Goal: Information Seeking & Learning: Learn about a topic

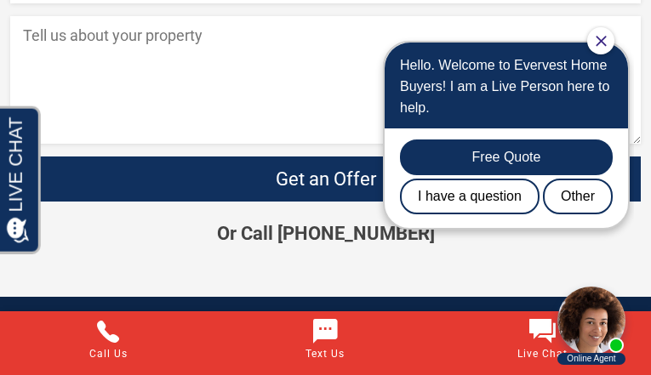
scroll to position [2949, 0]
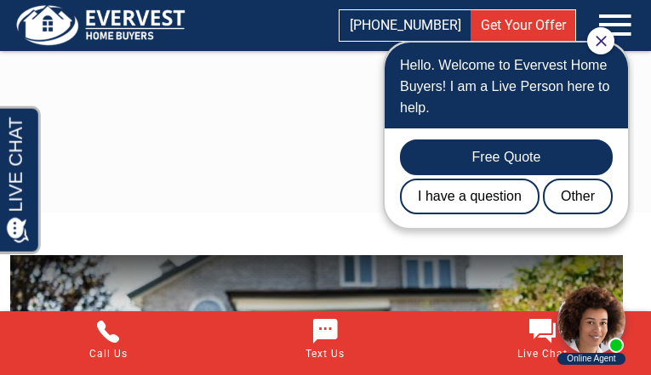
scroll to position [3090, 0]
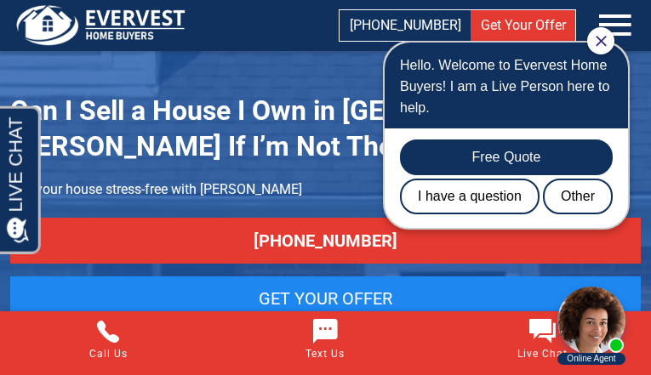
scroll to position [3368, 0]
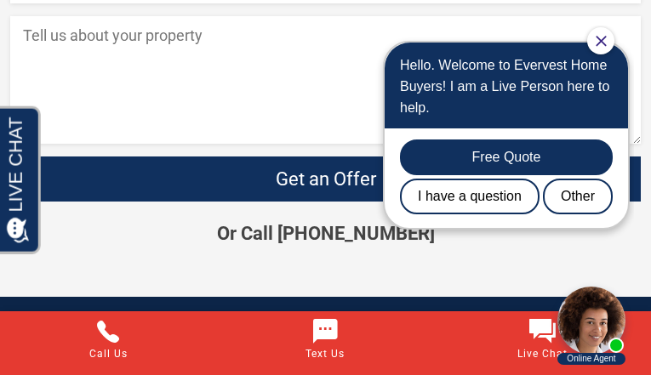
scroll to position [2150, 0]
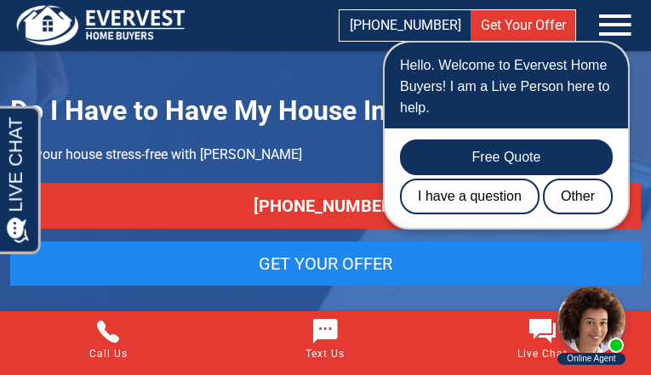
scroll to position [3199, 0]
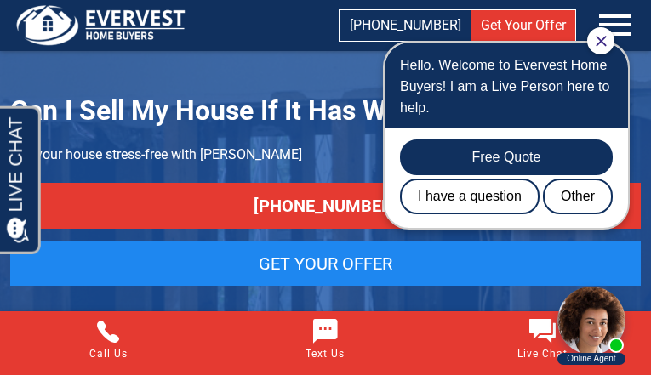
scroll to position [2875, 0]
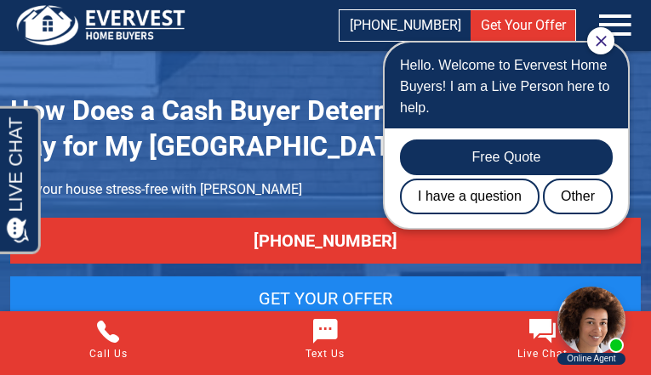
scroll to position [4050, 0]
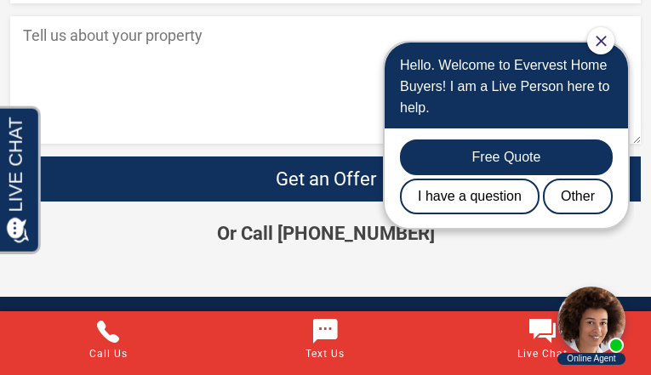
scroll to position [2782, 0]
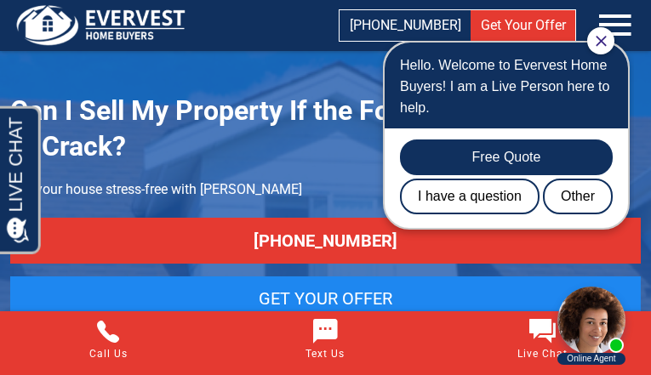
scroll to position [3058, 0]
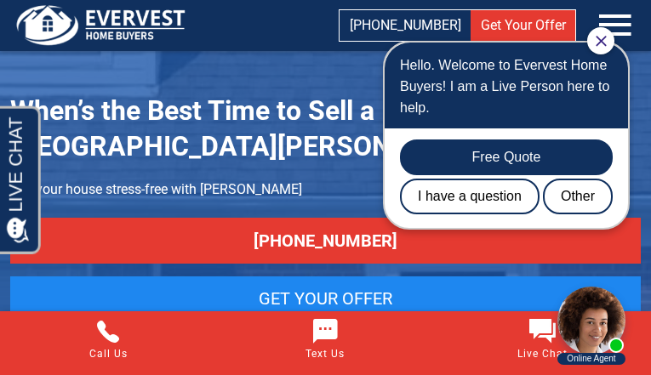
scroll to position [3148, 0]
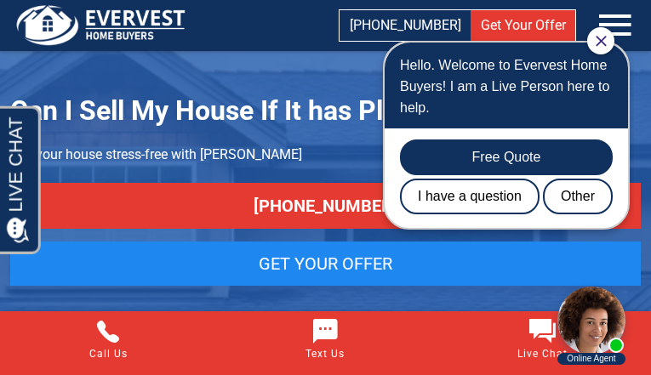
scroll to position [3156, 0]
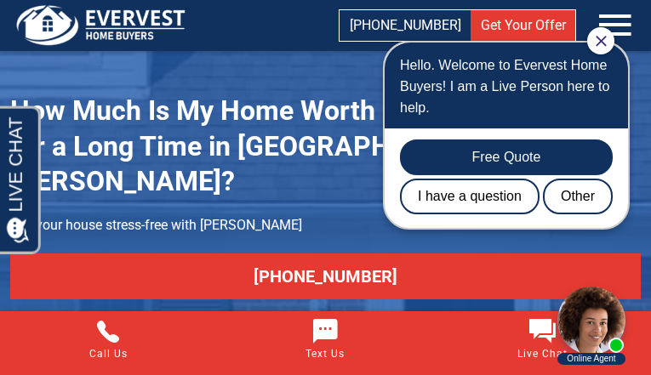
scroll to position [3384, 0]
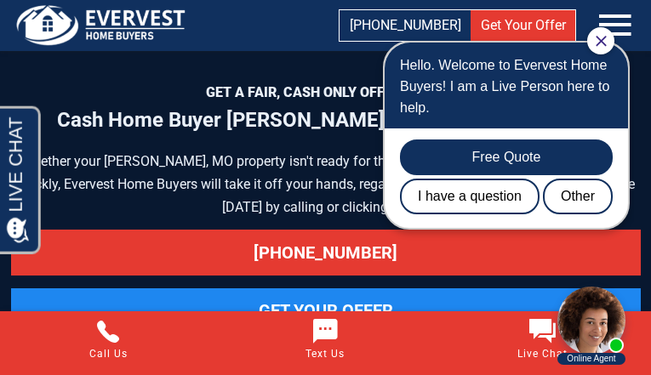
scroll to position [8198, 0]
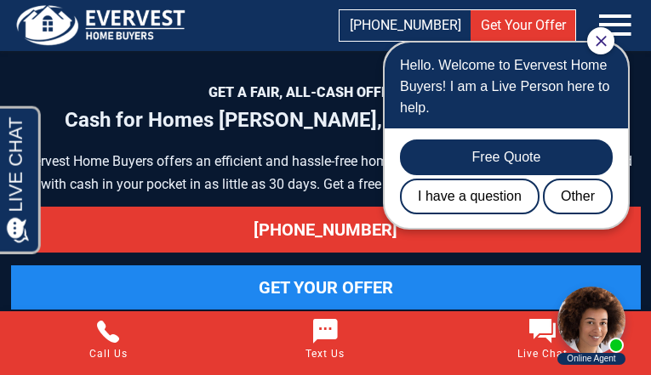
scroll to position [7396, 0]
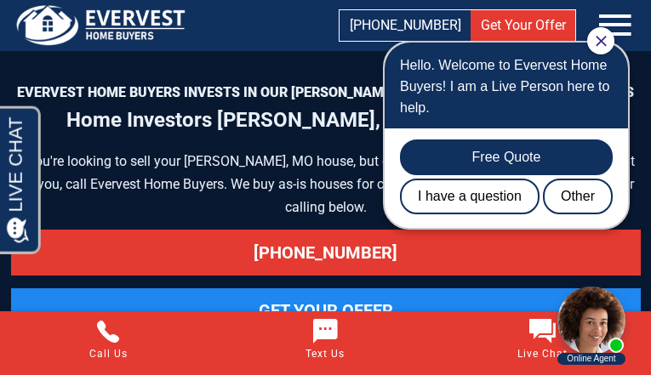
scroll to position [8617, 0]
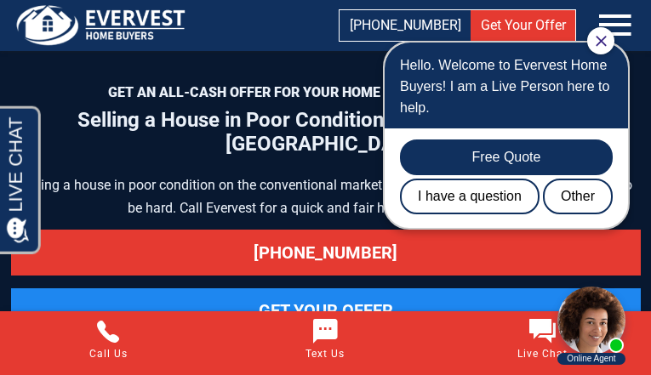
scroll to position [9460, 0]
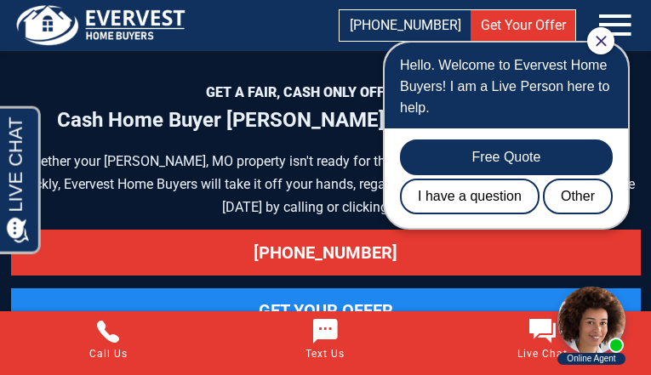
scroll to position [8198, 0]
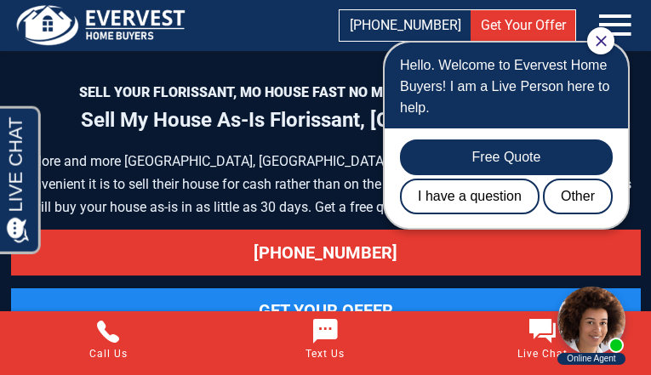
scroll to position [7754, 0]
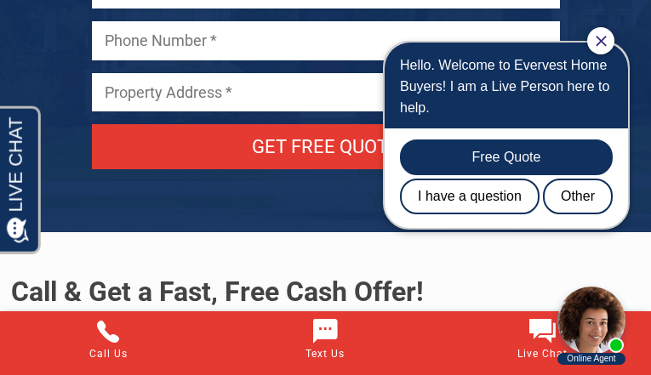
scroll to position [8952, 0]
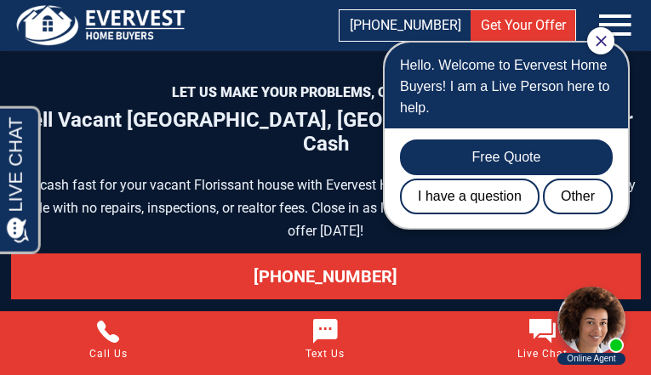
scroll to position [8361, 0]
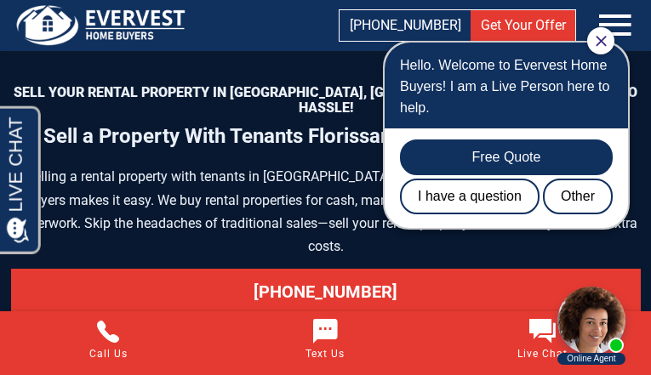
scroll to position [8250, 0]
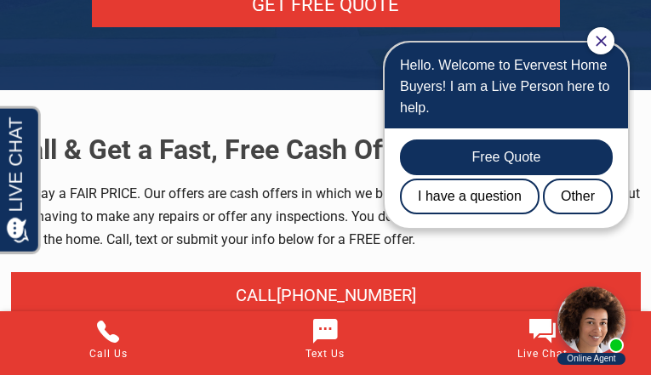
scroll to position [9018, 0]
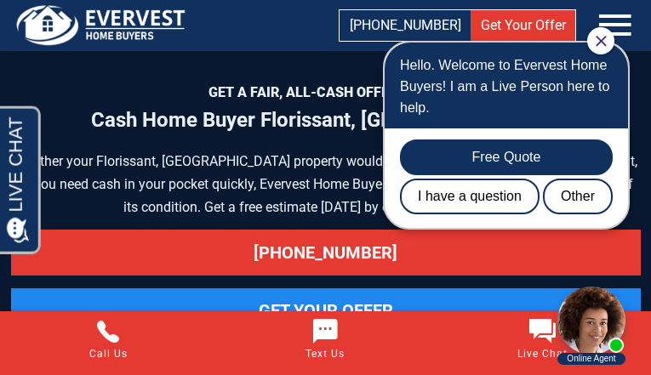
scroll to position [10042, 0]
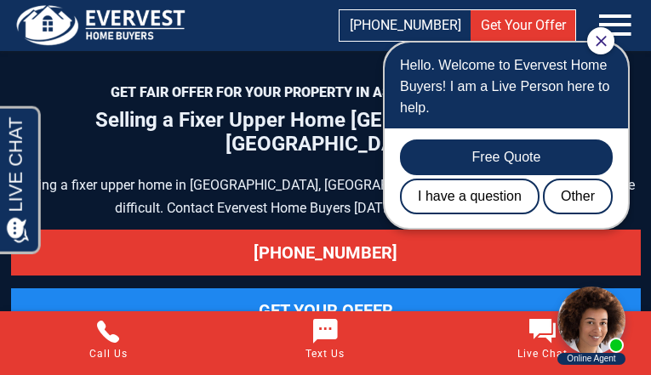
scroll to position [8178, 0]
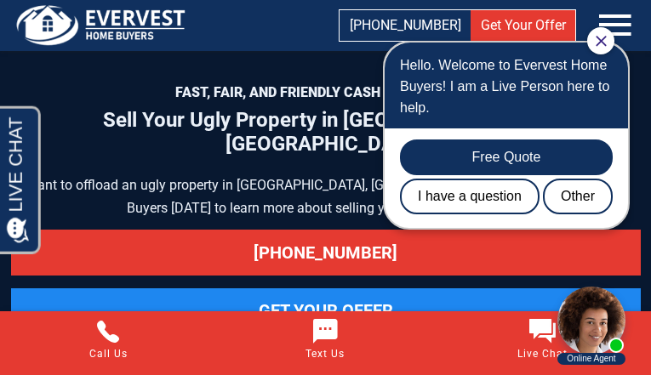
scroll to position [9468, 0]
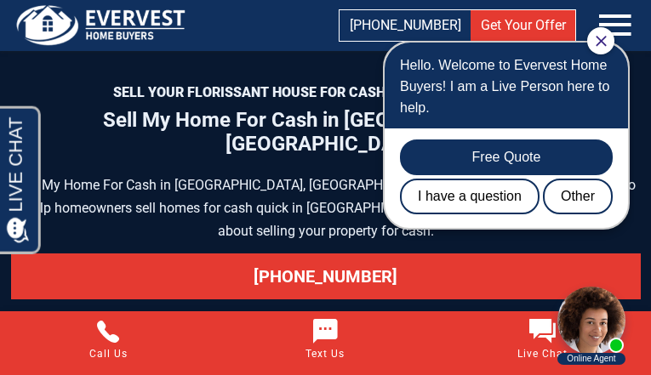
scroll to position [9019, 0]
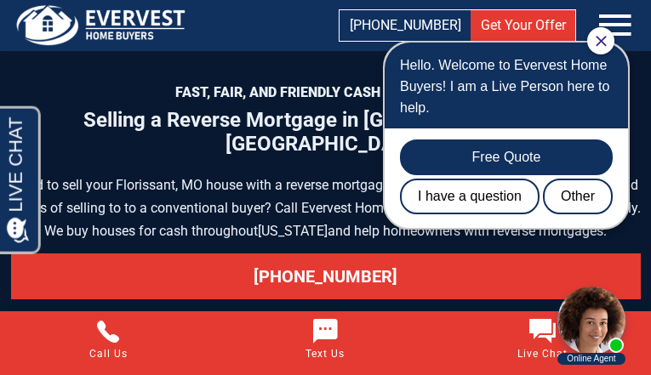
scroll to position [8976, 0]
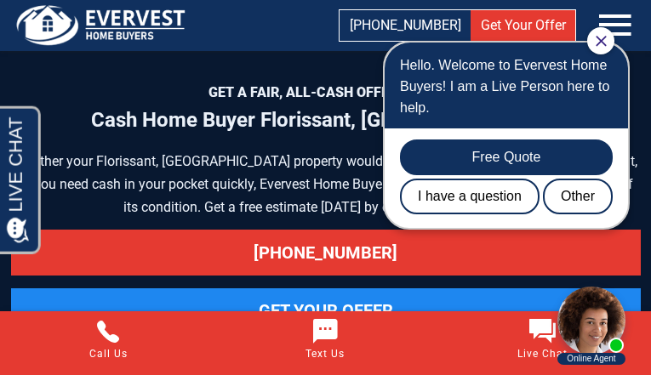
scroll to position [10042, 0]
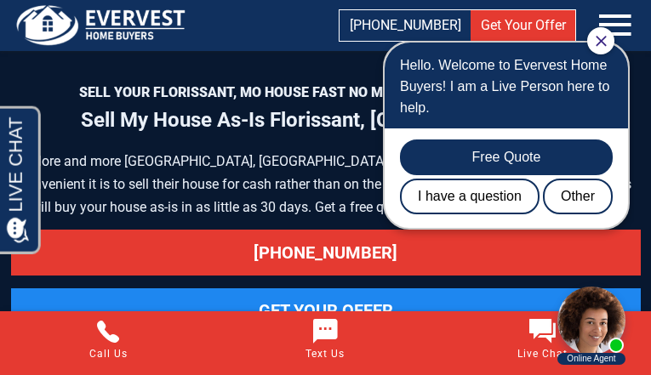
scroll to position [7754, 0]
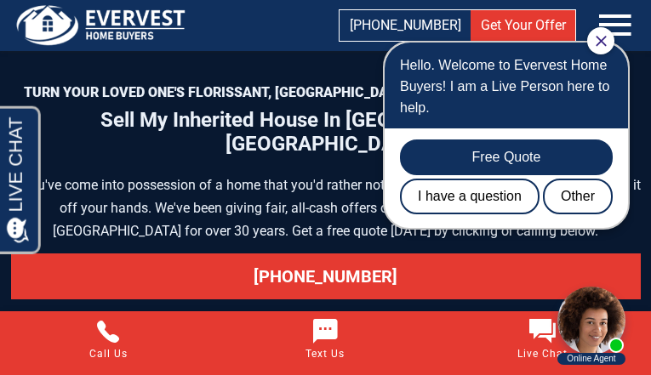
scroll to position [9519, 0]
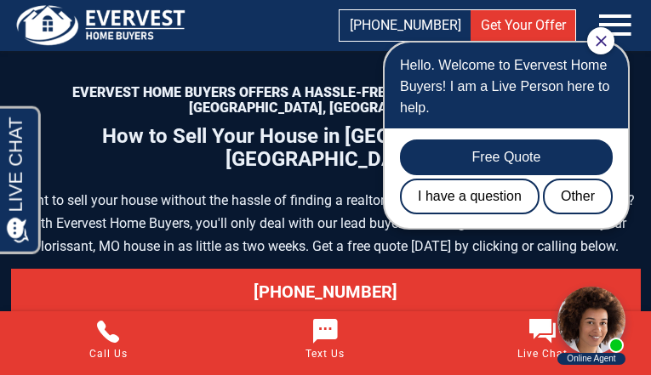
scroll to position [9131, 0]
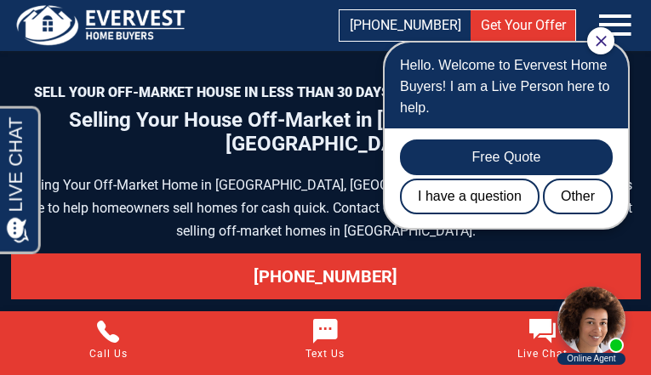
scroll to position [10358, 0]
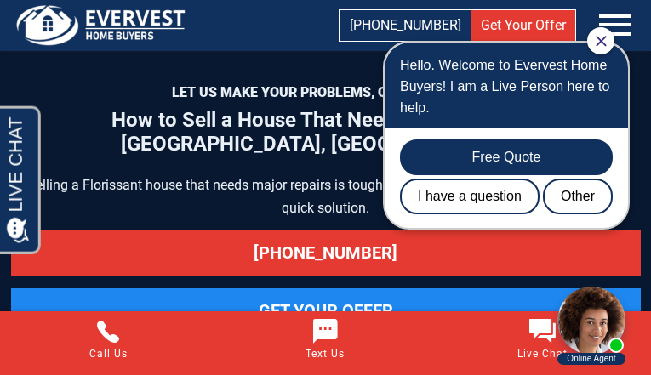
scroll to position [9579, 0]
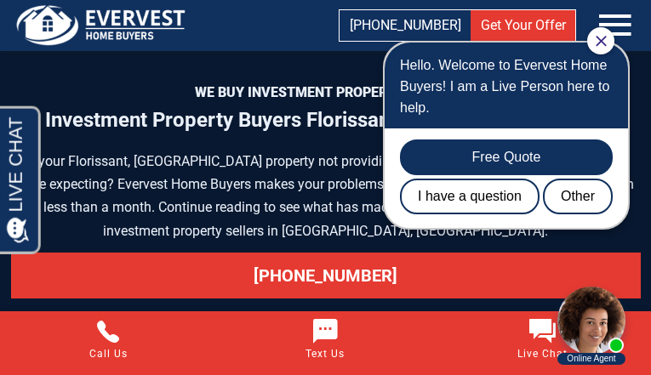
scroll to position [8485, 0]
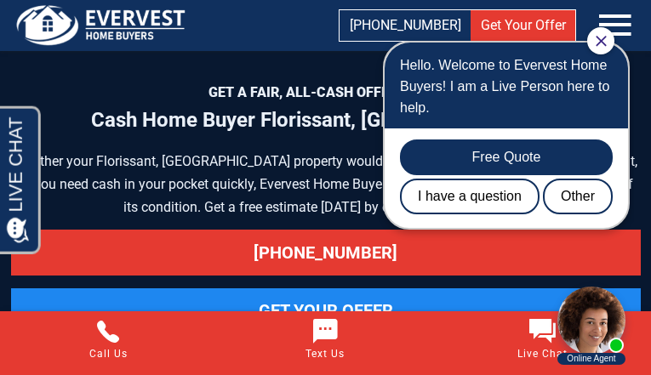
scroll to position [10042, 0]
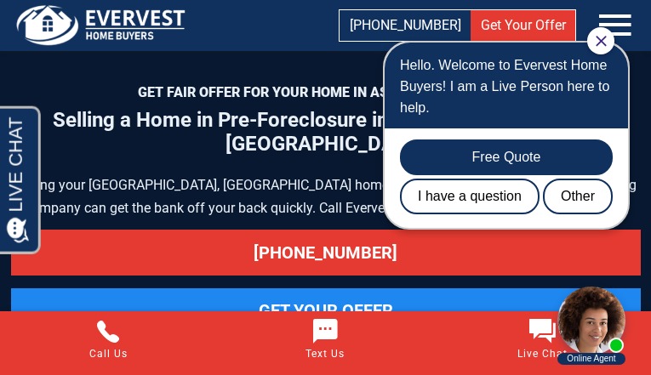
scroll to position [9982, 0]
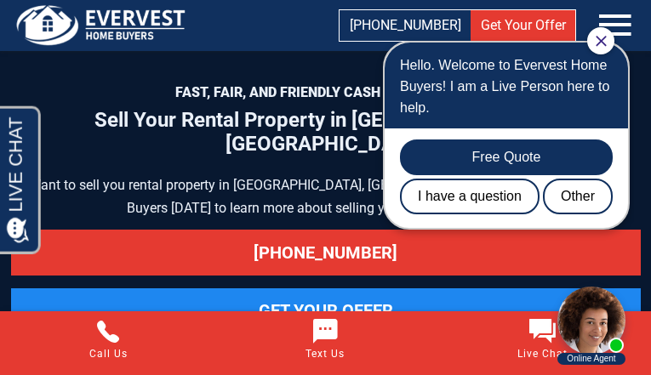
scroll to position [8325, 0]
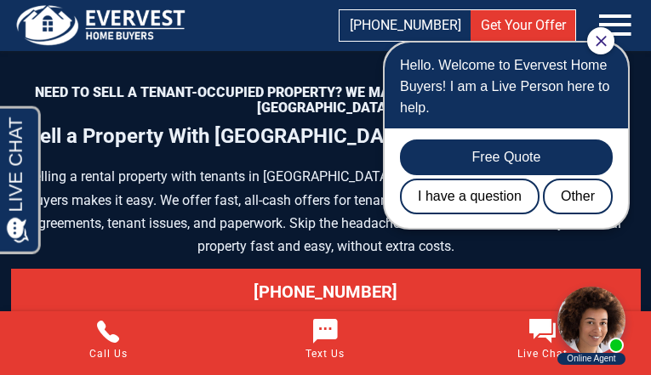
scroll to position [8453, 0]
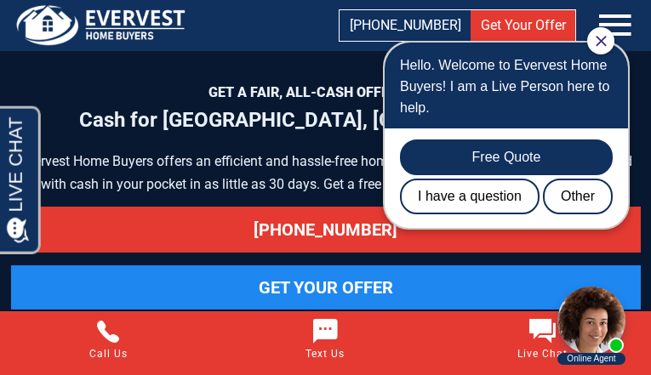
scroll to position [8128, 0]
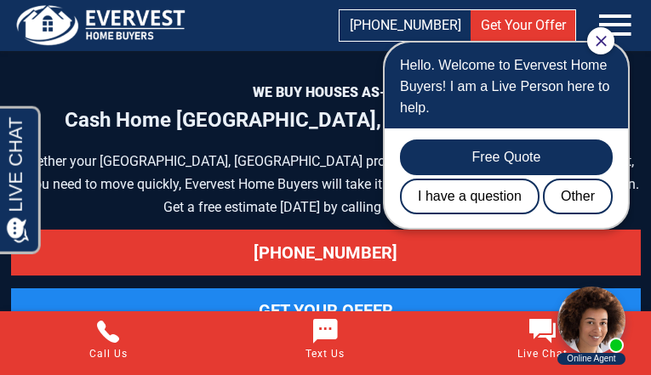
scroll to position [10175, 0]
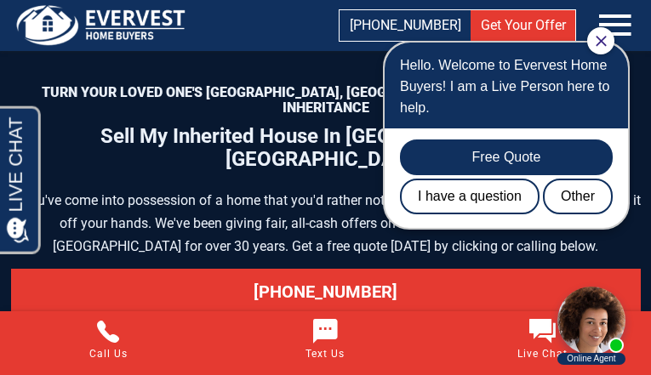
scroll to position [9566, 0]
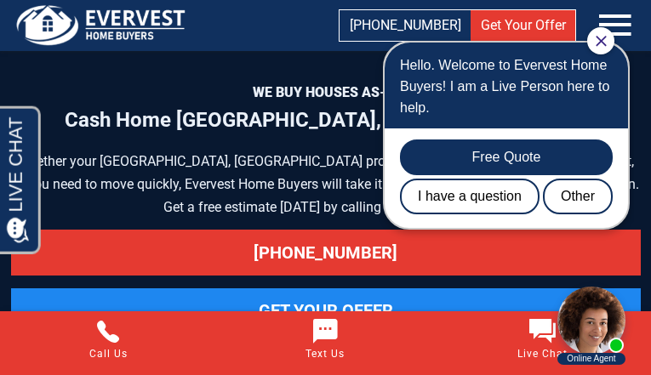
scroll to position [10175, 0]
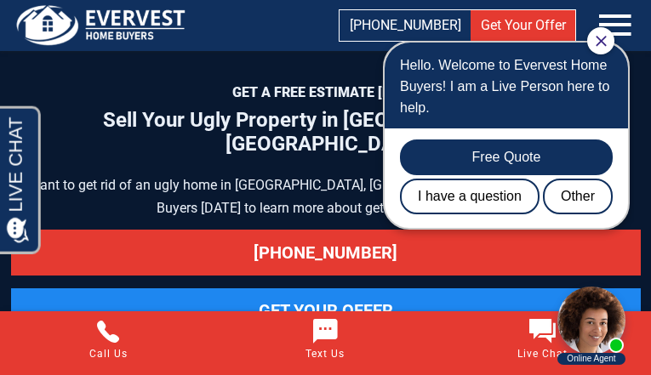
scroll to position [9450, 0]
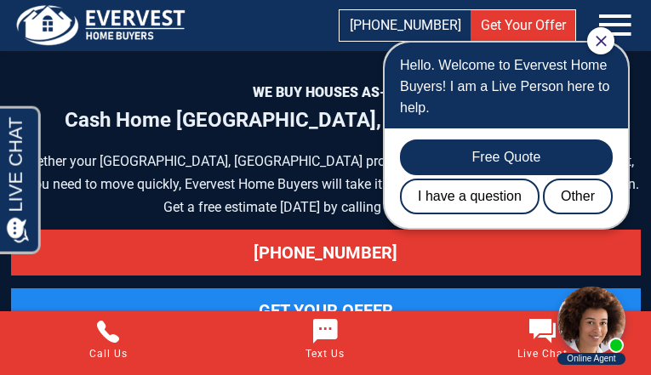
scroll to position [10175, 0]
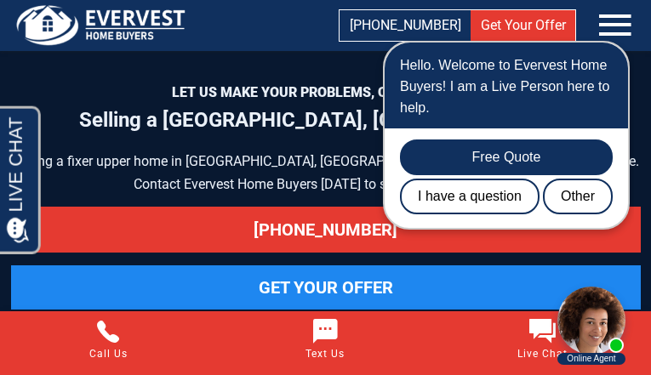
scroll to position [8222, 0]
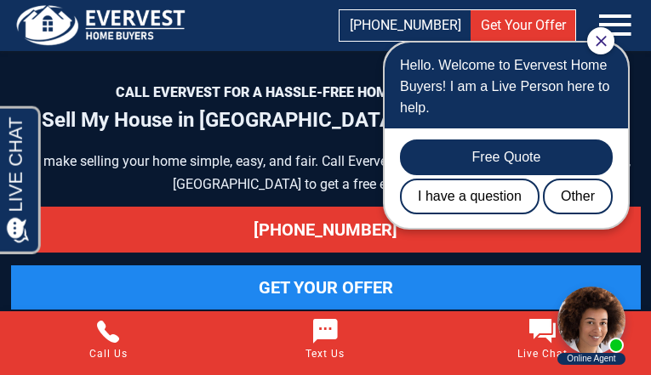
scroll to position [9070, 0]
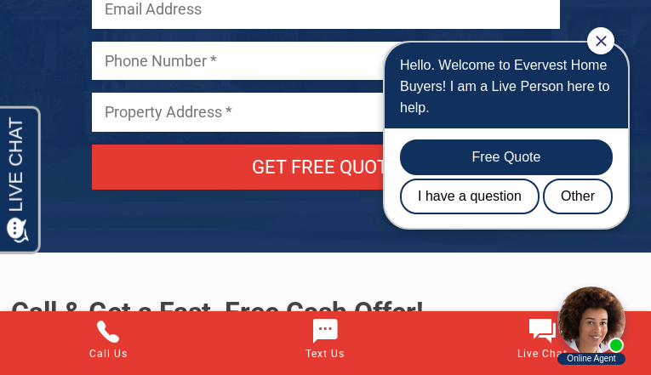
scroll to position [9007, 0]
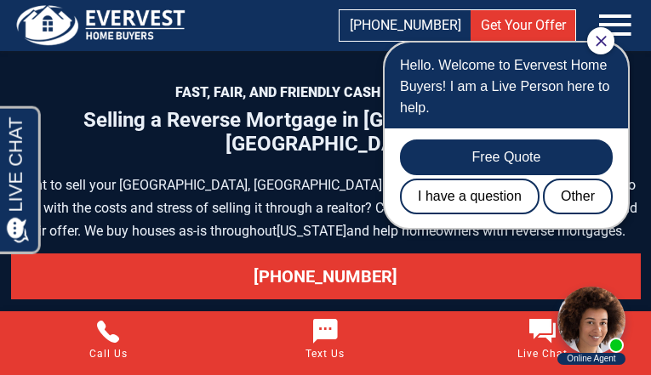
scroll to position [8999, 0]
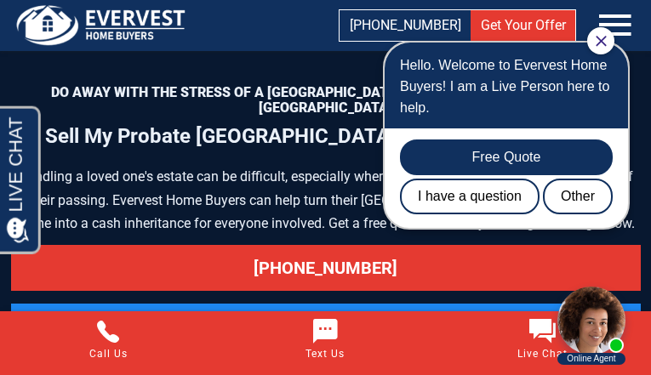
scroll to position [8546, 0]
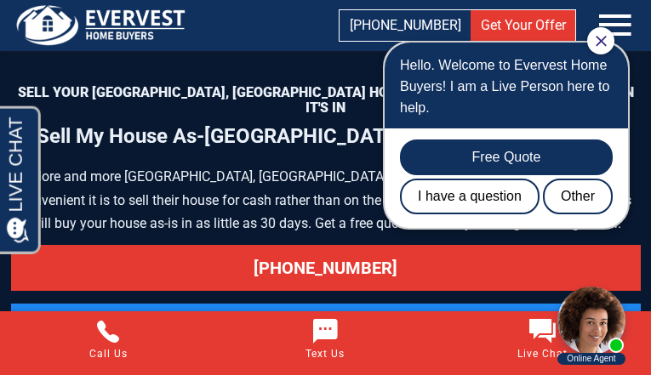
scroll to position [7777, 0]
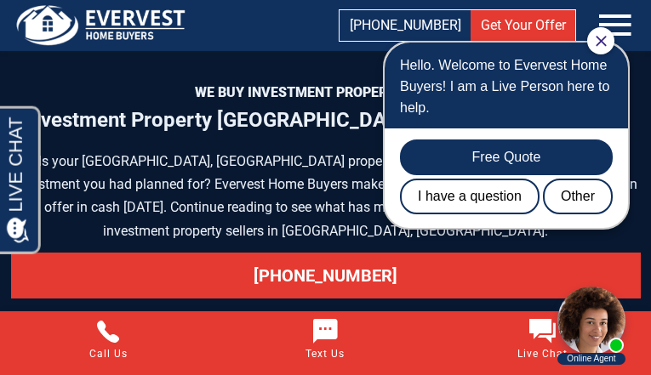
scroll to position [8510, 0]
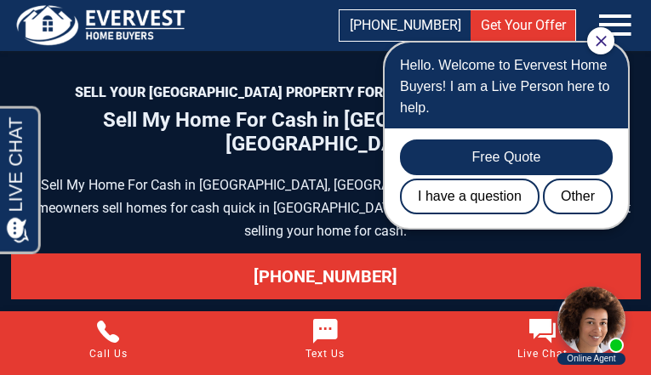
scroll to position [8999, 0]
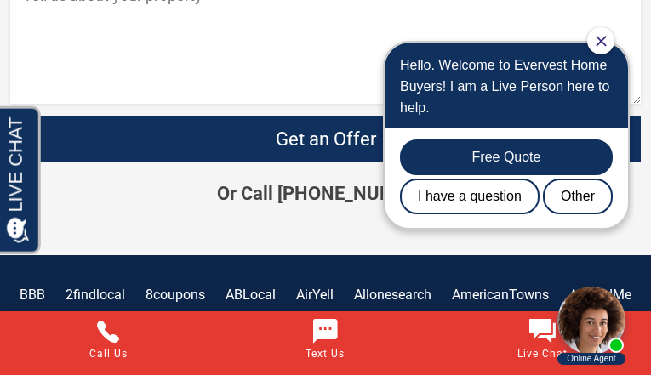
scroll to position [6403, 0]
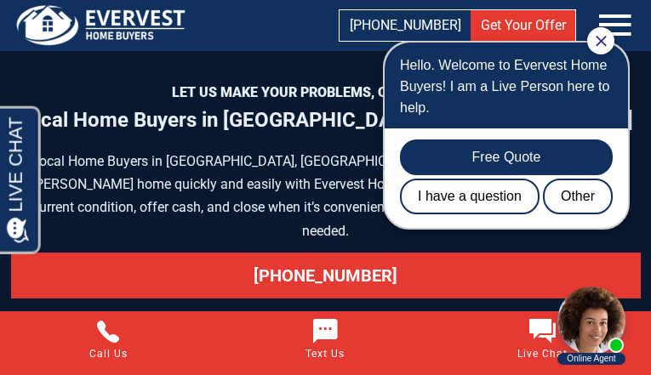
scroll to position [7184, 0]
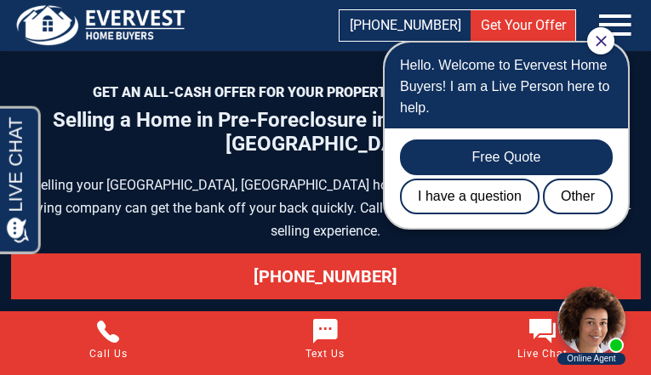
scroll to position [10075, 0]
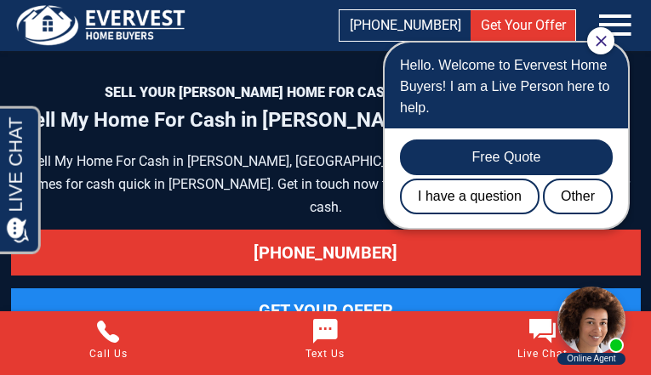
scroll to position [9022, 0]
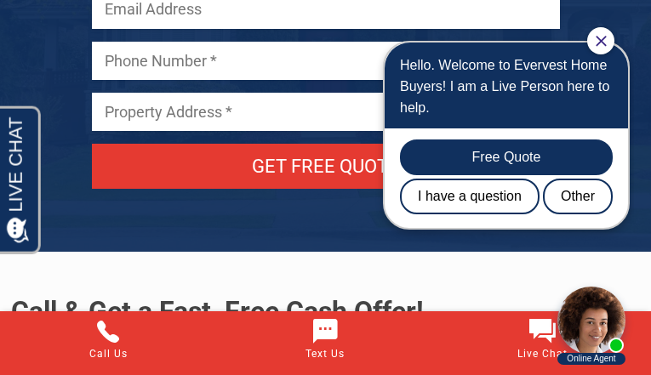
scroll to position [9065, 0]
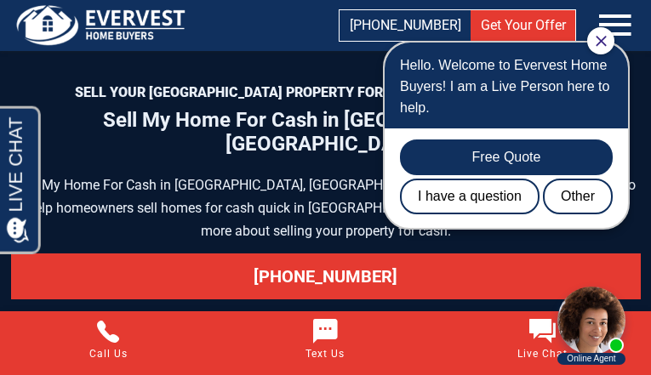
scroll to position [9088, 0]
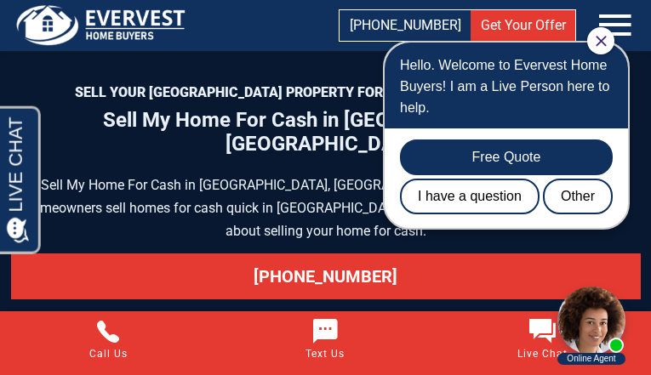
scroll to position [9042, 0]
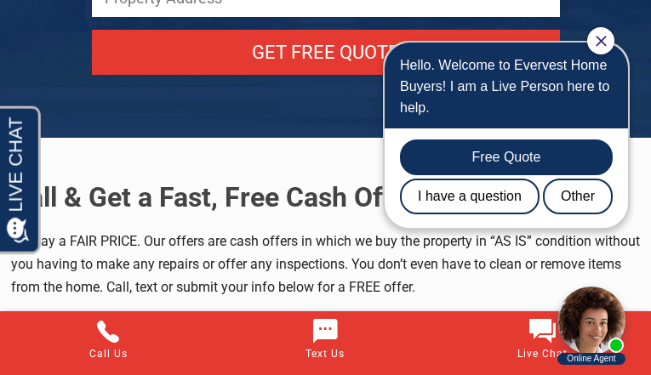
scroll to position [9108, 0]
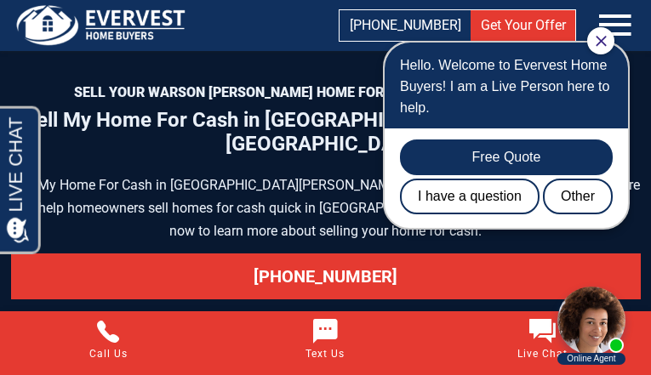
scroll to position [9083, 0]
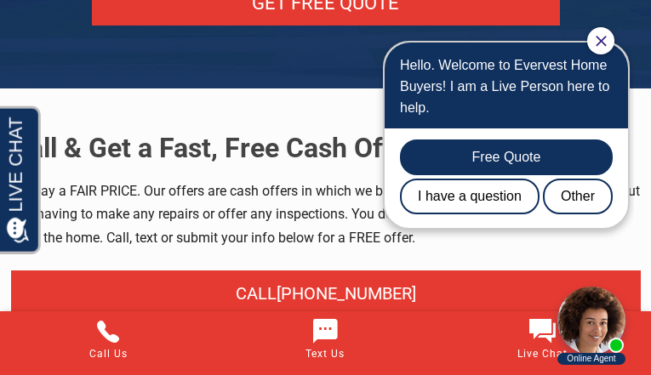
scroll to position [9086, 0]
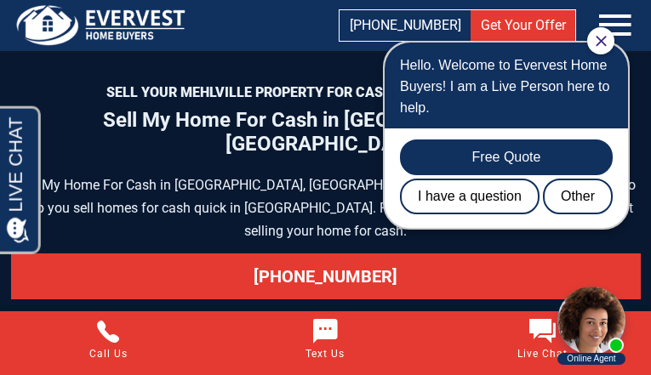
scroll to position [9063, 0]
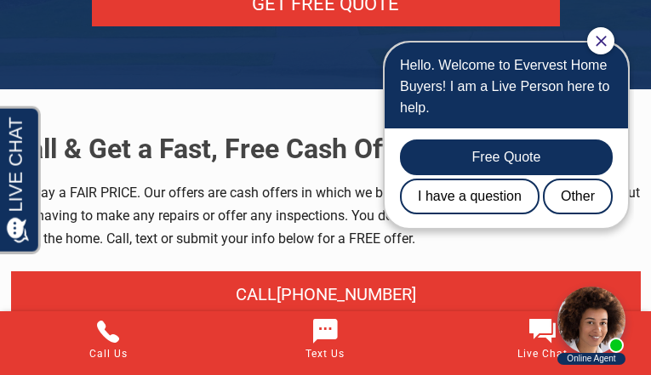
scroll to position [9045, 0]
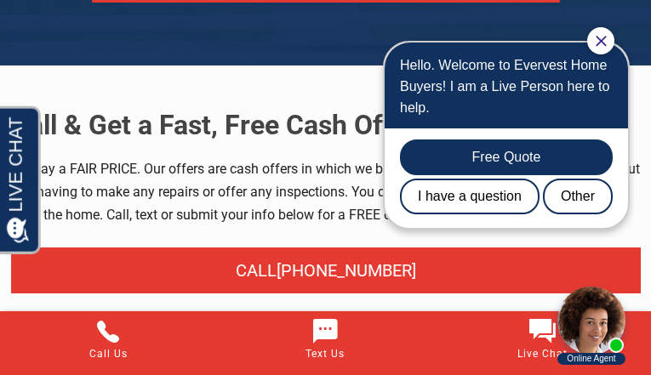
scroll to position [9106, 0]
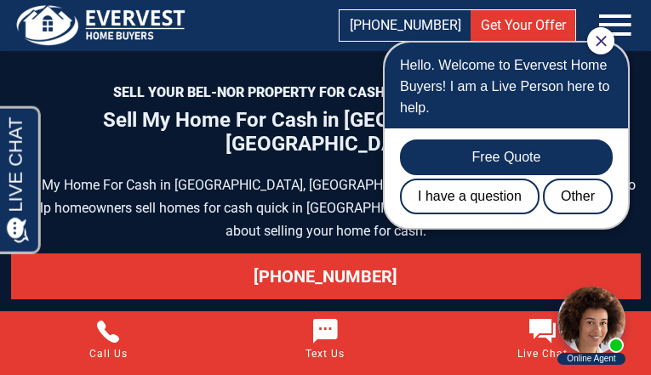
scroll to position [9063, 0]
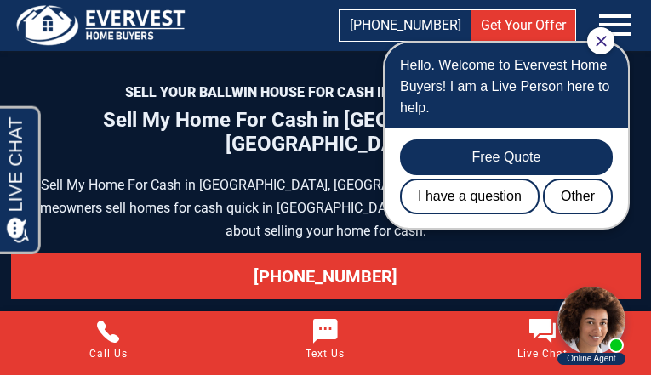
scroll to position [8999, 0]
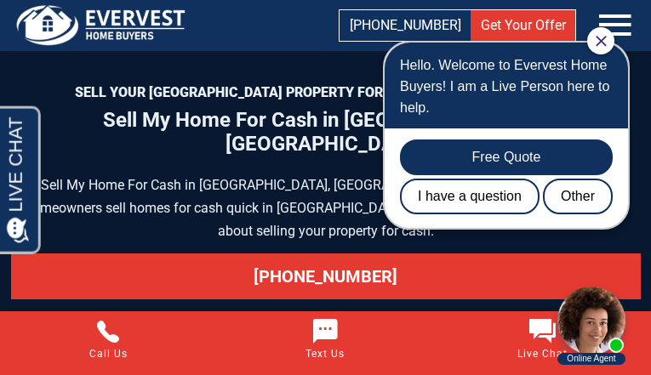
scroll to position [9077, 0]
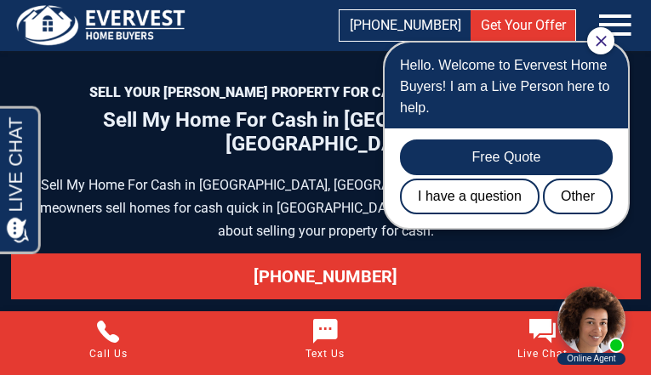
scroll to position [9042, 0]
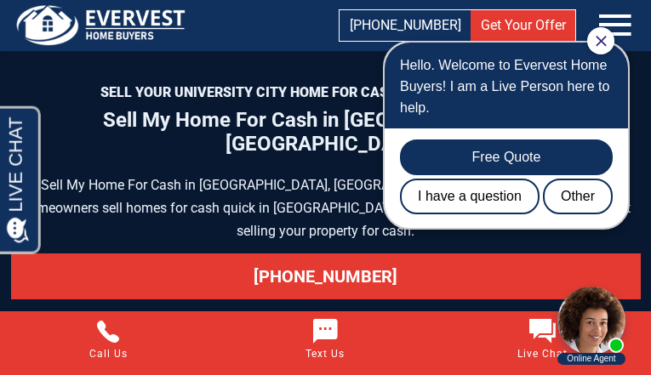
scroll to position [9019, 0]
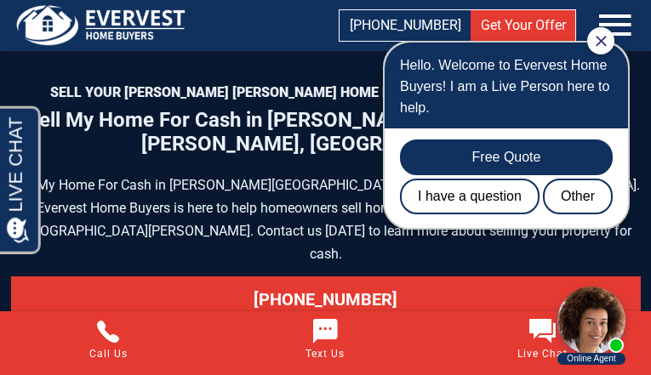
scroll to position [9065, 0]
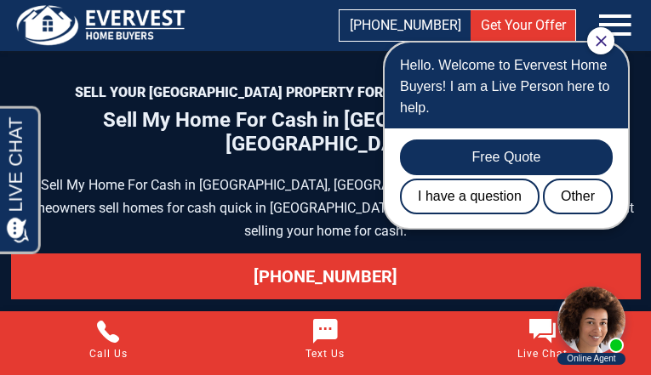
scroll to position [9042, 0]
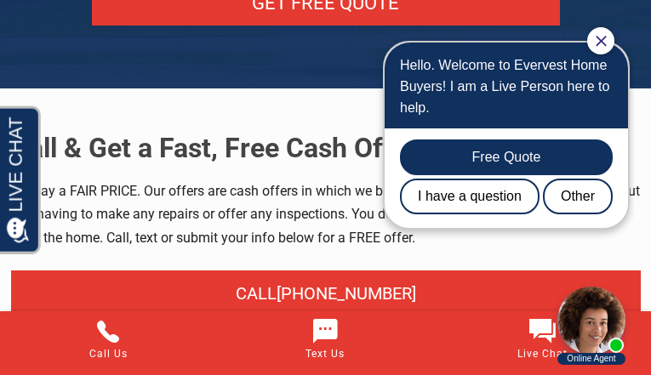
scroll to position [9126, 0]
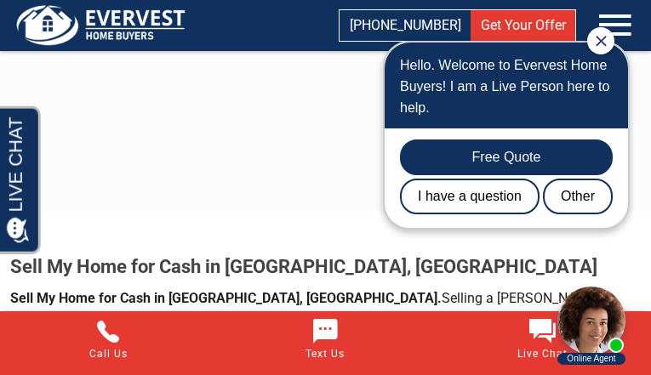
scroll to position [4139, 0]
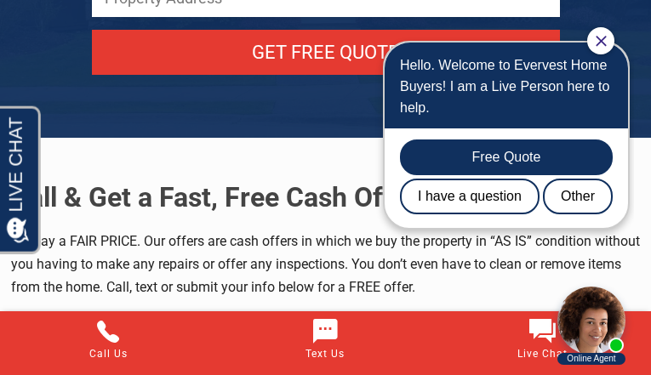
scroll to position [9088, 0]
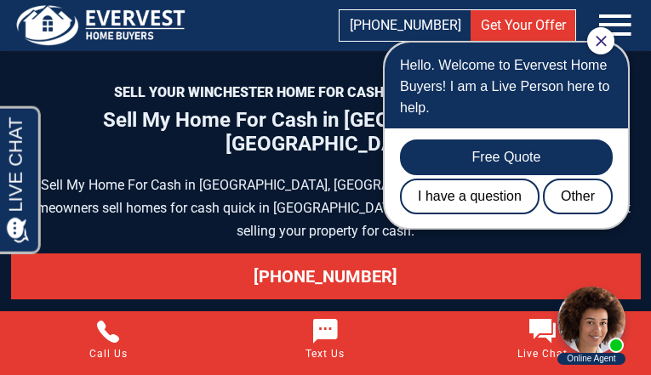
scroll to position [9083, 0]
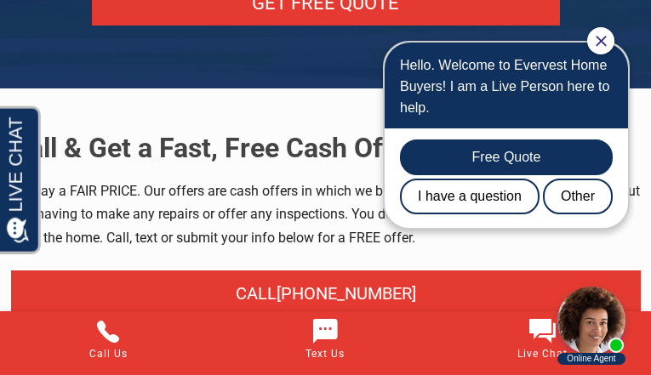
scroll to position [9086, 0]
